Goal: Task Accomplishment & Management: Manage account settings

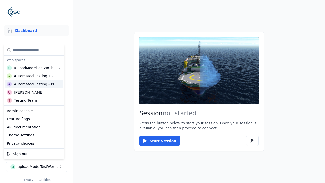
click at [163, 92] on html "Support Dashboard Assets 3D Models Scenes Datasets Recordings Support Documenta…" at bounding box center [162, 91] width 325 height 183
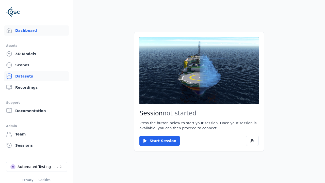
click at [36, 76] on link "Datasets" at bounding box center [36, 76] width 65 height 10
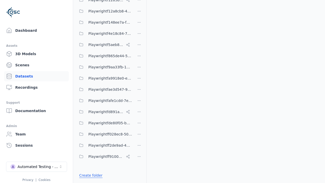
click at [90, 175] on link "Create folder" at bounding box center [90, 175] width 23 height 5
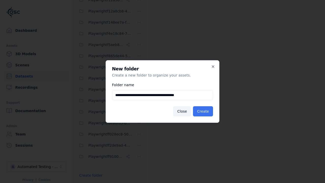
type input "**********"
click at [204, 111] on button "Create" at bounding box center [203, 111] width 20 height 10
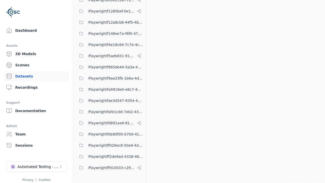
scroll to position [3703, 0]
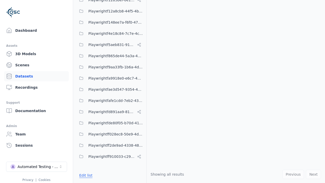
click at [85, 175] on button "Edit list" at bounding box center [85, 175] width 19 height 9
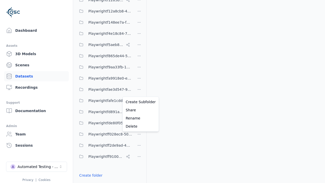
click at [139, 92] on html "Support Dashboard Assets 3D Models Scenes Datasets Recordings Support Documenta…" at bounding box center [162, 91] width 325 height 183
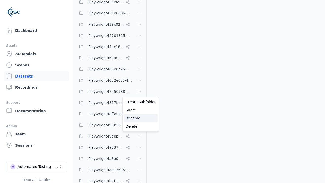
click at [139, 118] on div "Rename" at bounding box center [141, 118] width 34 height 8
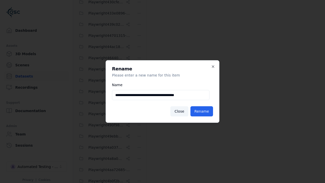
click at [161, 95] on input "**********" at bounding box center [161, 95] width 98 height 10
type input "**********"
click at [202, 111] on button "Rename" at bounding box center [202, 111] width 23 height 10
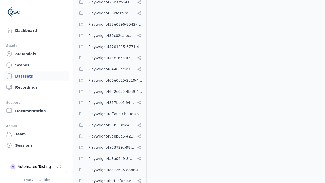
scroll to position [3703, 0]
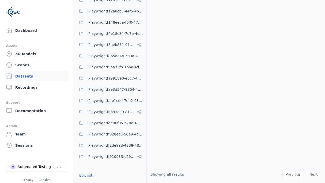
click at [85, 175] on button "Edit list" at bounding box center [85, 175] width 19 height 9
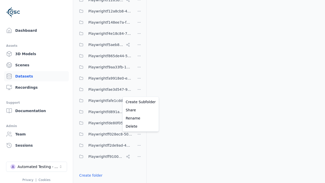
click at [139, 92] on html "Support Dashboard Assets 3D Models Scenes Datasets Recordings Support Documenta…" at bounding box center [162, 91] width 325 height 183
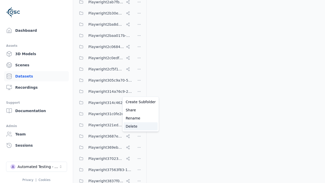
click at [139, 126] on div "Delete" at bounding box center [141, 126] width 34 height 8
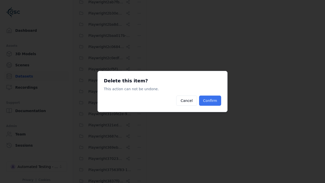
click at [211, 101] on button "Confirm" at bounding box center [210, 101] width 22 height 10
